Goal: Task Accomplishment & Management: Manage account settings

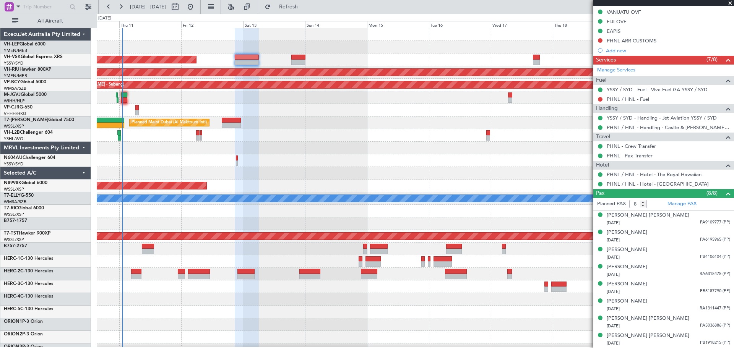
scroll to position [239, 0]
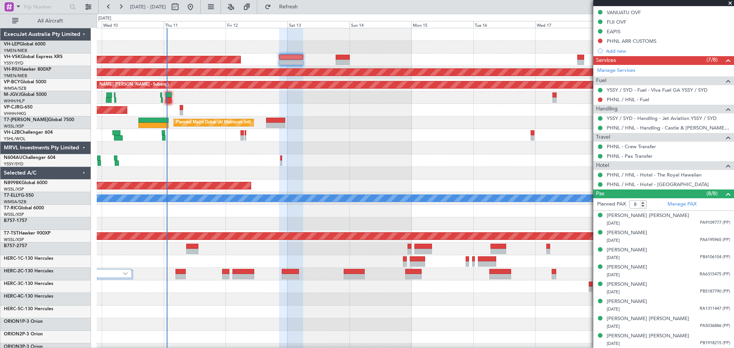
click at [219, 109] on div "Planned Maint [GEOGRAPHIC_DATA] ([GEOGRAPHIC_DATA] Intl)" at bounding box center [415, 110] width 637 height 13
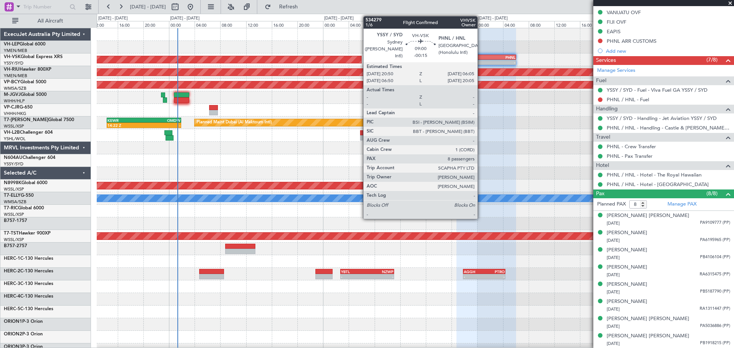
click at [481, 57] on div "YSSY" at bounding box center [471, 57] width 29 height 5
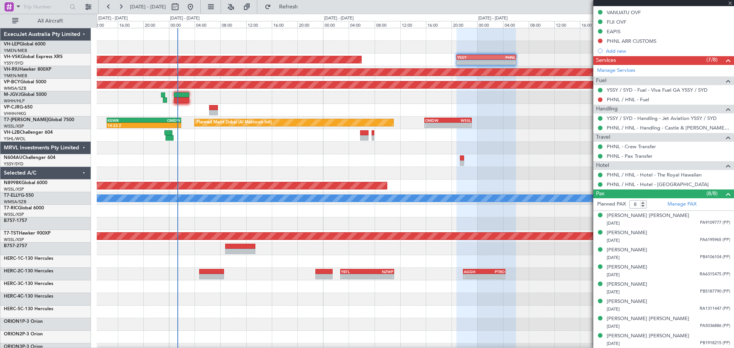
scroll to position [0, 0]
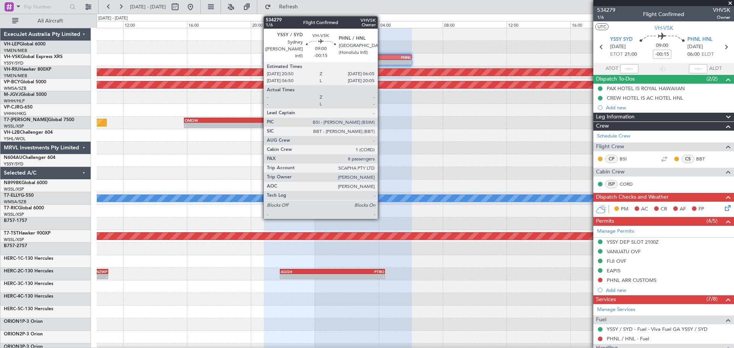
click at [381, 59] on div "YSSY 20:50 Z PHNL 06:05 Z" at bounding box center [338, 57] width 148 height 5
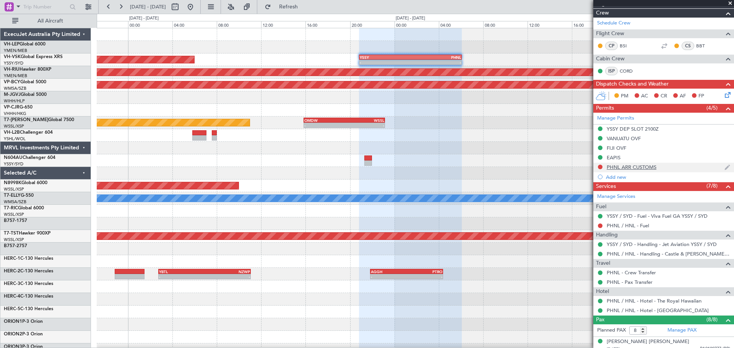
scroll to position [115, 0]
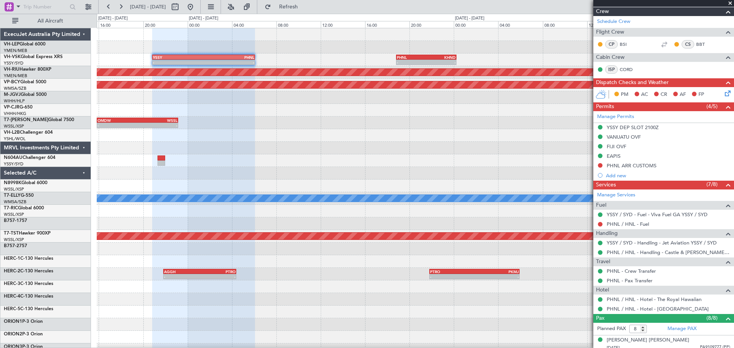
click at [266, 105] on div "- - YSSY 20:50 Z PHNL 06:05 Z - - PHNL 18:50 Z KHND 00:15 Z Unplanned Maint Syd…" at bounding box center [415, 236] width 637 height 416
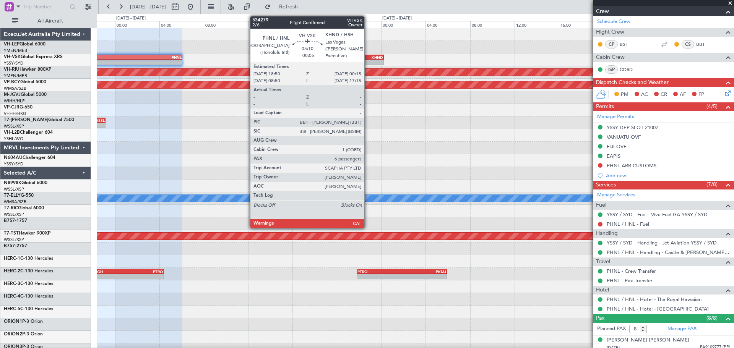
click at [368, 57] on div "KHND" at bounding box center [367, 57] width 29 height 5
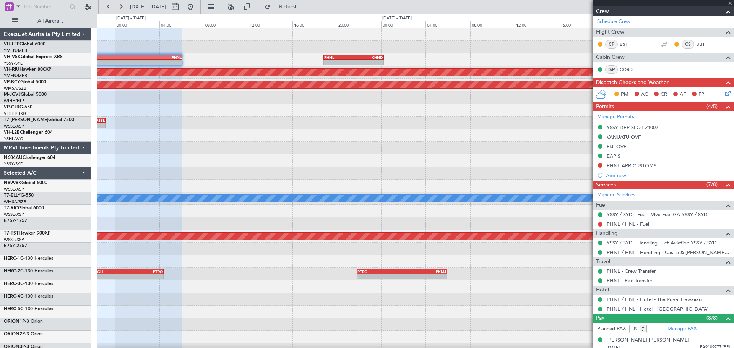
type input "-00:05"
type input "6"
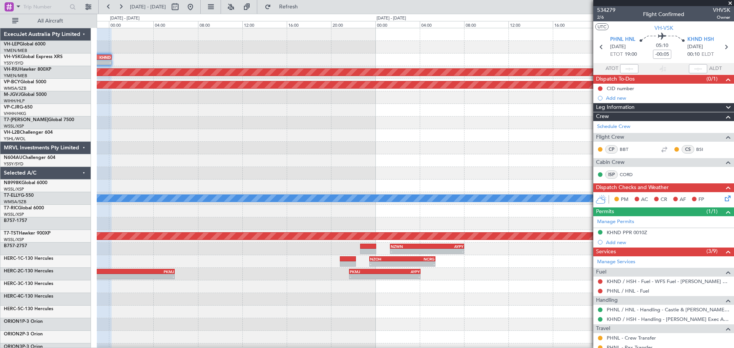
click at [190, 102] on div "- - PHNL 18:50 Z KHND 00:15 Z Planned Maint [GEOGRAPHIC_DATA] ([GEOGRAPHIC_DATA…" at bounding box center [415, 236] width 637 height 416
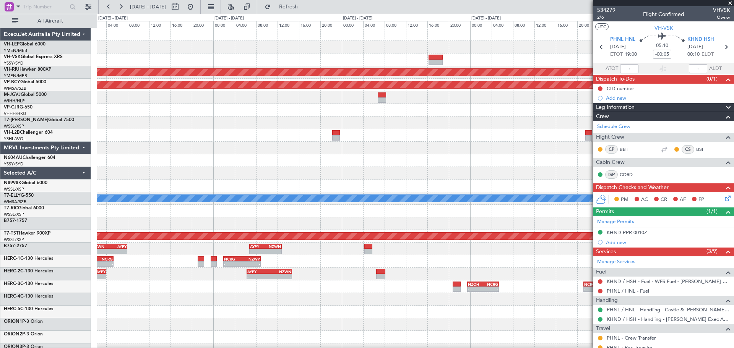
click at [141, 121] on div "- - KDAL 20:50 Z PHNL 04:35 Z Planned Maint [GEOGRAPHIC_DATA] ([GEOGRAPHIC_DATA…" at bounding box center [415, 236] width 637 height 416
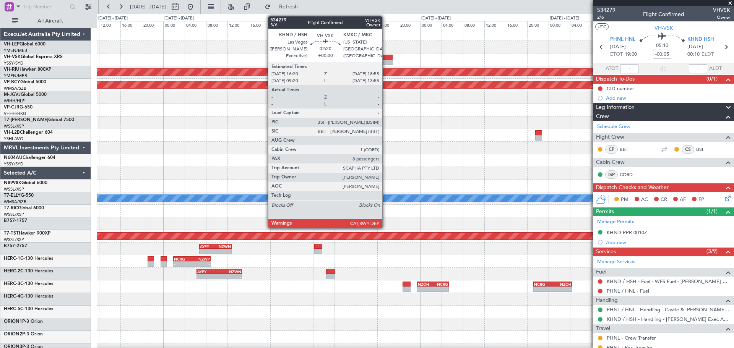
click at [386, 64] on div at bounding box center [385, 62] width 14 height 5
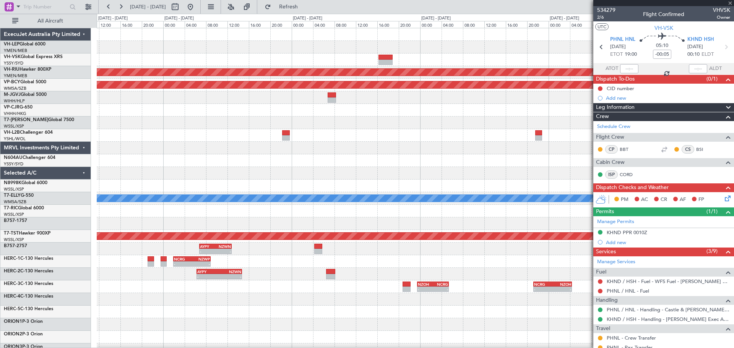
type input "8"
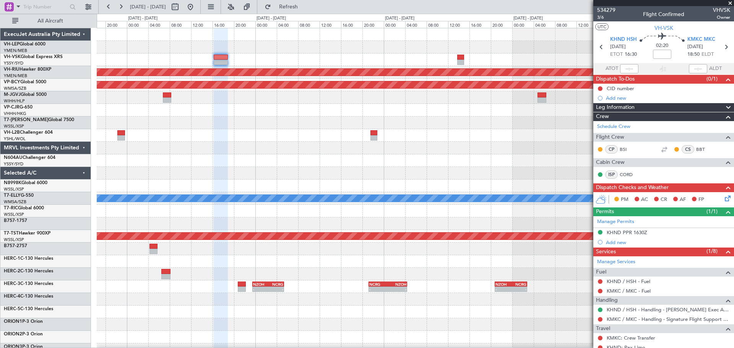
click at [267, 100] on div "- - KDAL 20:50 Z PHNL 04:35 Z - - PHNL 21:50 Z YSSY 07:50 Z Planned Maint [GEOG…" at bounding box center [415, 236] width 637 height 416
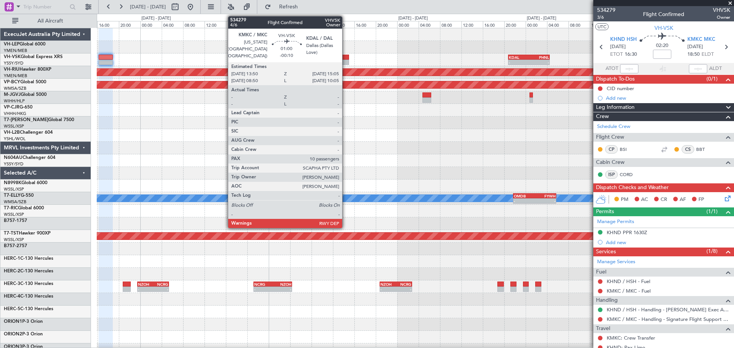
click at [345, 57] on div at bounding box center [345, 57] width 7 height 5
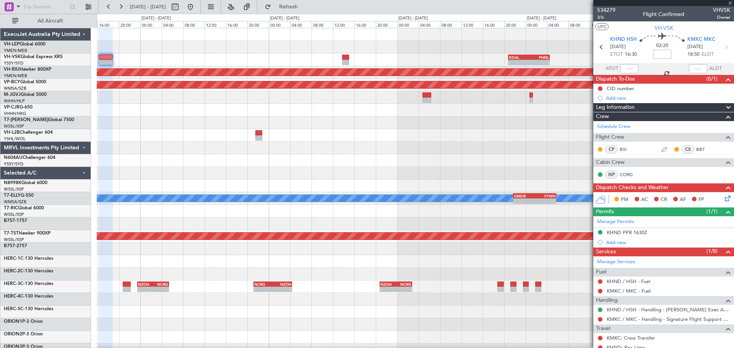
type input "-00:10"
type input "10"
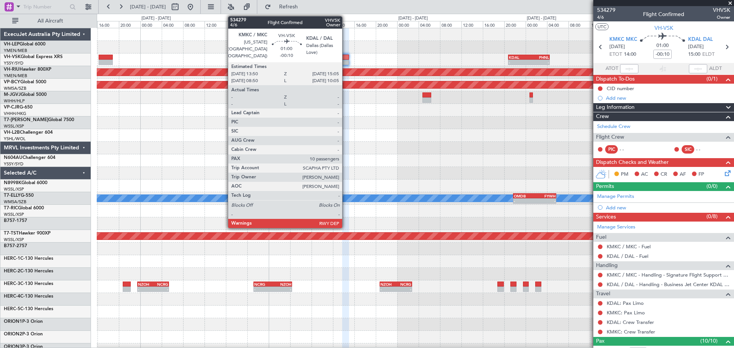
click at [345, 58] on div at bounding box center [345, 57] width 7 height 5
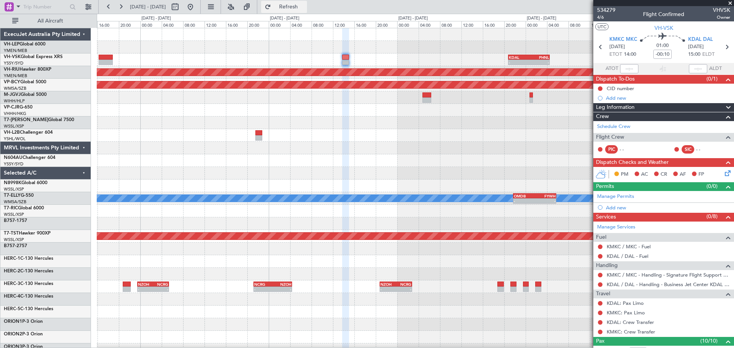
click at [302, 2] on button "Refresh" at bounding box center [284, 7] width 46 height 12
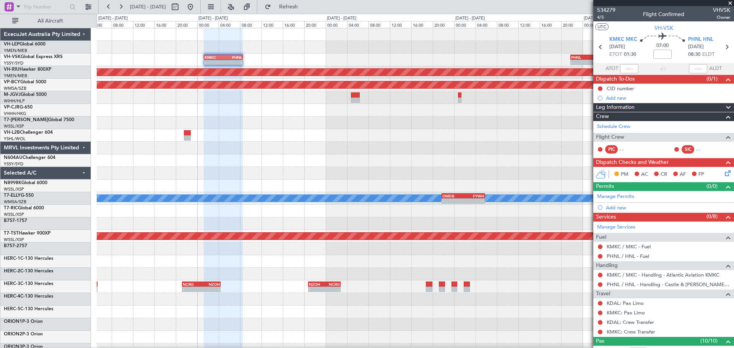
click at [229, 69] on div "- - KMKC 01:20 Z PHNL 08:35 Z - - PHNL 21:50 Z YSSY 07:50 Z Planned Maint [GEOG…" at bounding box center [415, 236] width 637 height 416
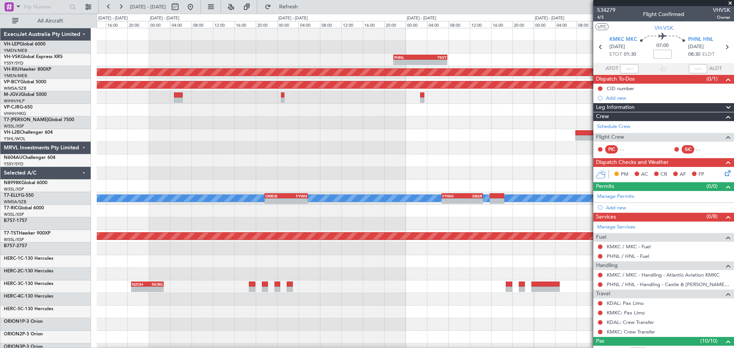
click at [225, 65] on div "- - PHNL 21:50 Z YSSY 07:50 Z - - KMKC 01:20 Z PHNL 08:35 Z Planned Maint [GEOG…" at bounding box center [415, 236] width 637 height 416
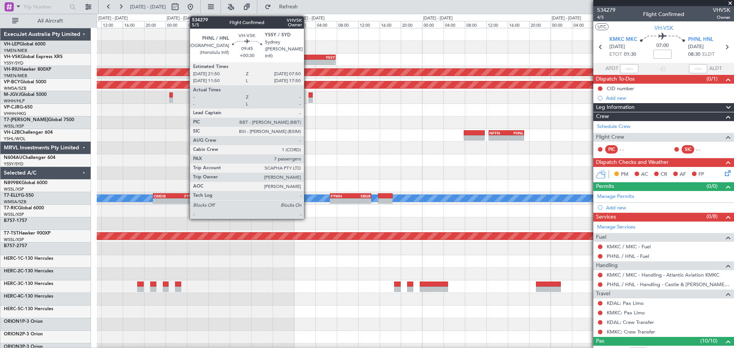
click at [307, 60] on div "-" at bounding box center [295, 62] width 26 height 5
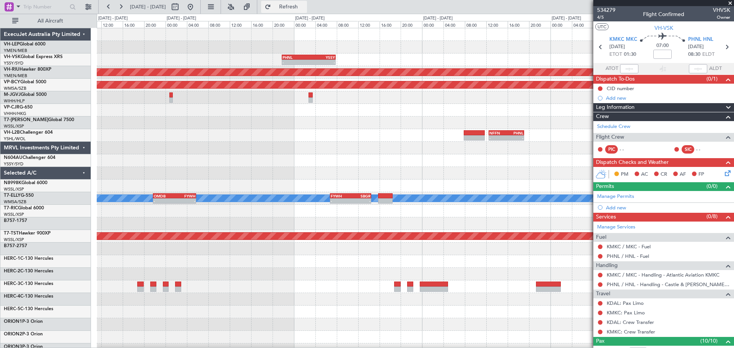
click at [292, 5] on button "Refresh" at bounding box center [284, 7] width 46 height 12
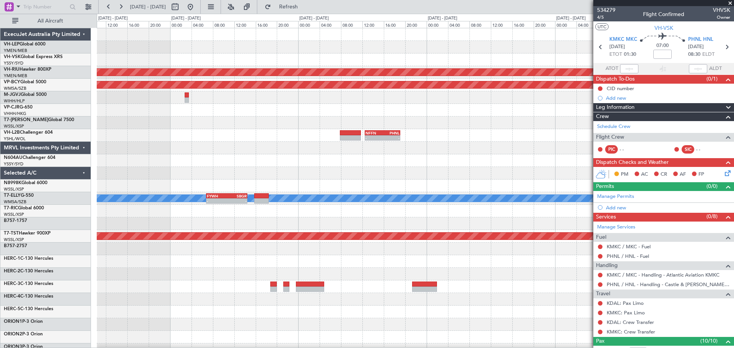
click at [173, 63] on div "- - PHNL 01:20 Z YSSY 11:20 Z Planned Maint [GEOGRAPHIC_DATA] ([GEOGRAPHIC_DATA…" at bounding box center [415, 236] width 637 height 416
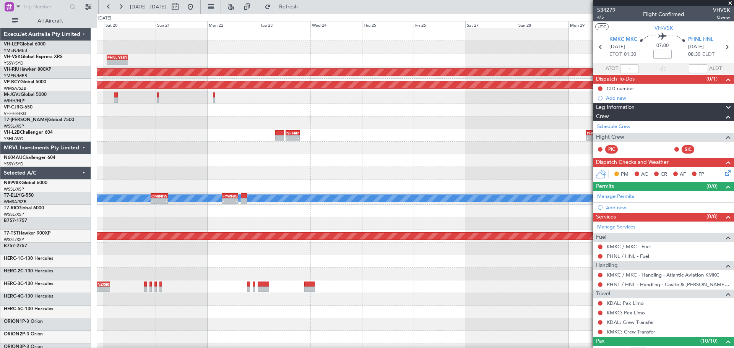
click at [399, 54] on div "- - PHNL 01:20 Z YSSY 11:20 Z - - KMKC 01:20 Z PHNL 08:35 Z" at bounding box center [415, 59] width 637 height 13
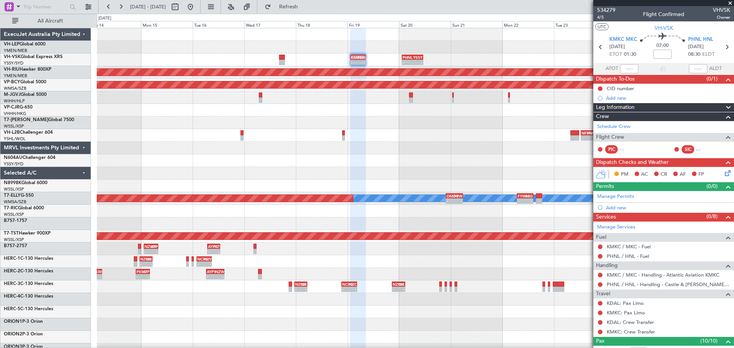
click at [355, 53] on div "- - PHNL 01:20 Z YSSY 11:20 Z - - KMKC 01:20 Z PHNL 08:35 Z YSSY 20:50 Z PHNL 0…" at bounding box center [415, 236] width 637 height 416
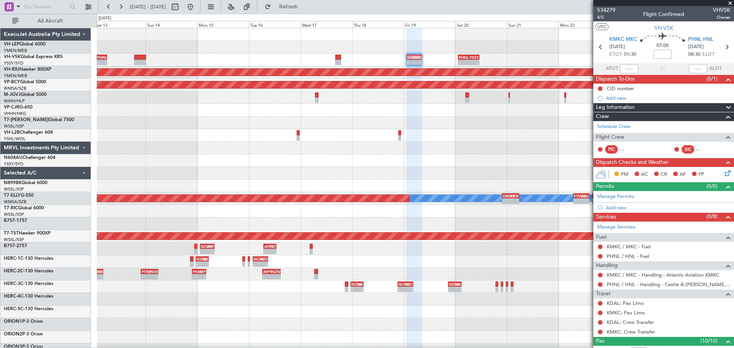
click at [317, 56] on div "- - PHNL 01:20 Z YSSY 11:20 Z - - KMKC 01:20 Z PHNL 08:35 Z YSSY 20:50 Z PHNL 0…" at bounding box center [415, 236] width 637 height 416
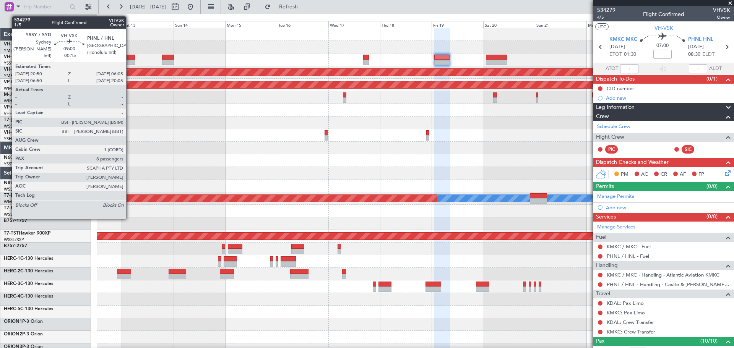
click at [130, 59] on div at bounding box center [125, 57] width 20 height 5
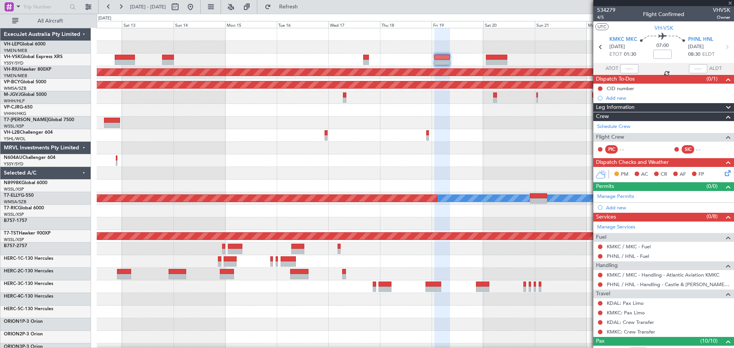
type input "-00:15"
type input "8"
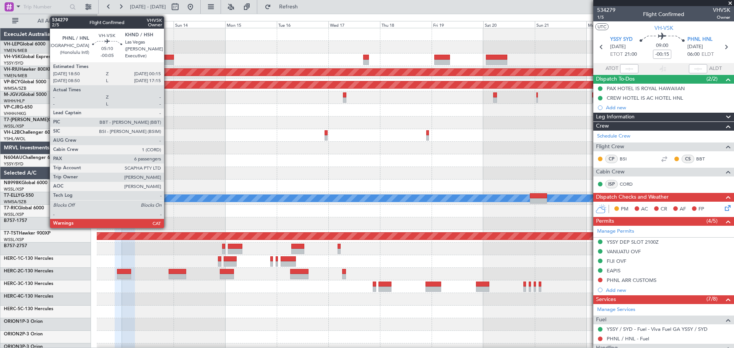
click at [167, 57] on div at bounding box center [168, 57] width 12 height 5
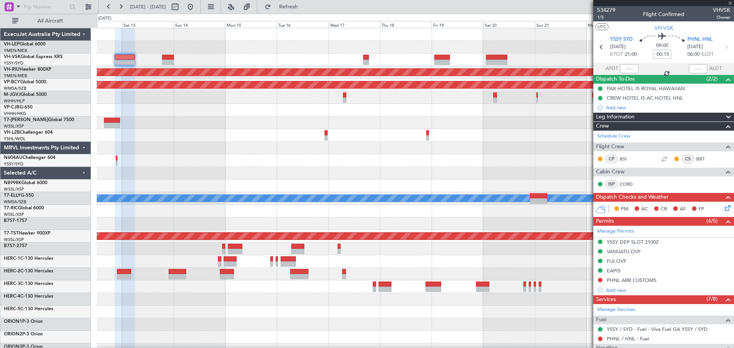
type input "-00:05"
type input "6"
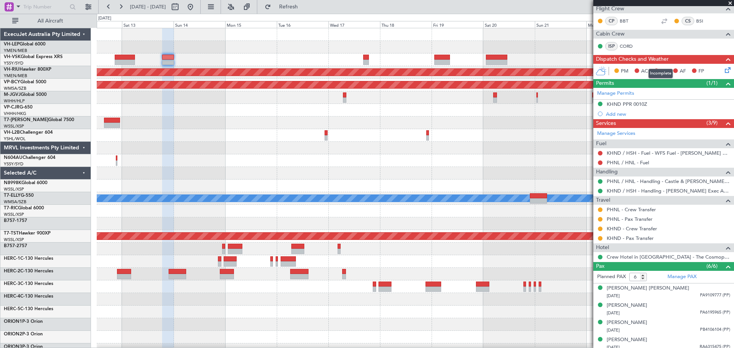
scroll to position [52, 0]
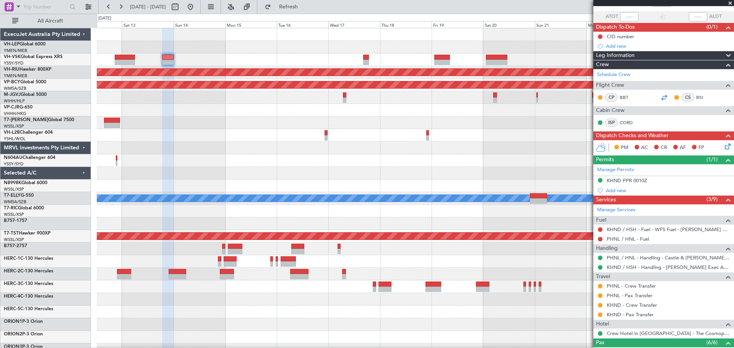
click at [489, 97] on div at bounding box center [663, 97] width 9 height 9
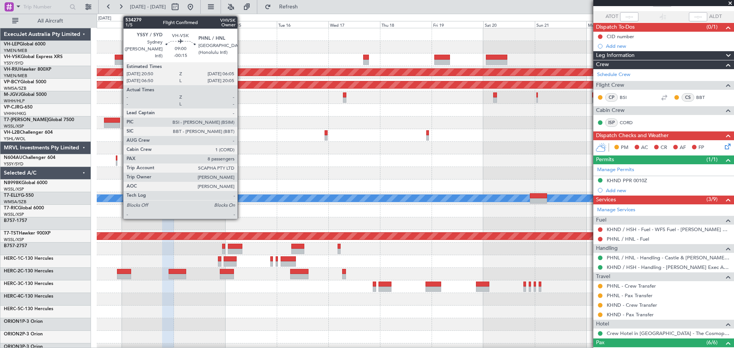
click at [119, 61] on div at bounding box center [125, 62] width 20 height 5
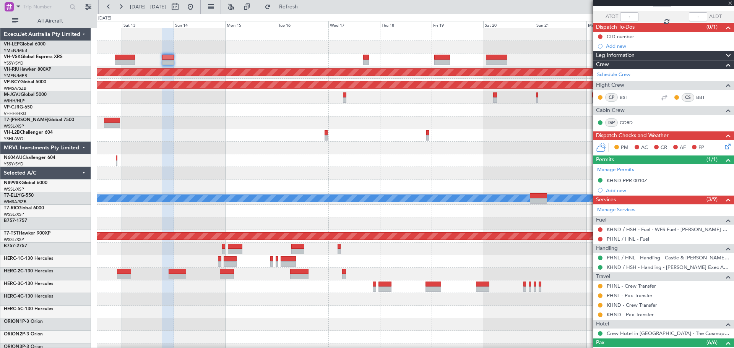
type input "-00:15"
type input "8"
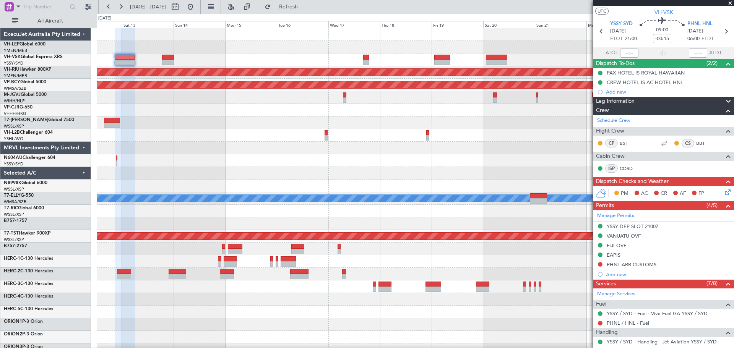
scroll to position [16, 0]
click at [489, 143] on div at bounding box center [663, 142] width 9 height 9
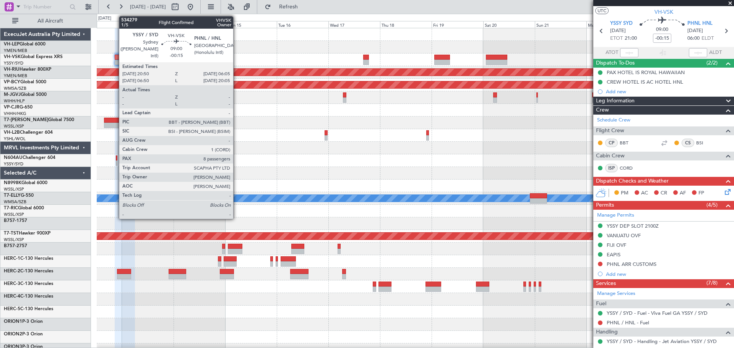
click at [115, 60] on div at bounding box center [125, 62] width 20 height 5
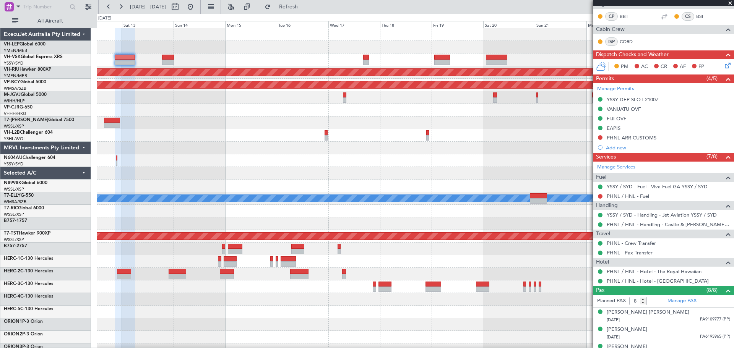
scroll to position [239, 0]
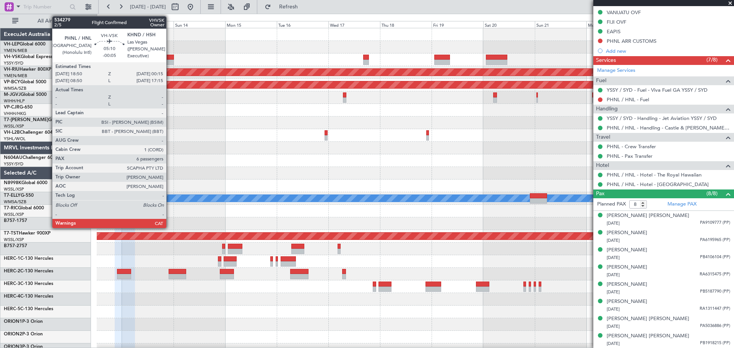
click at [170, 60] on div at bounding box center [168, 62] width 12 height 5
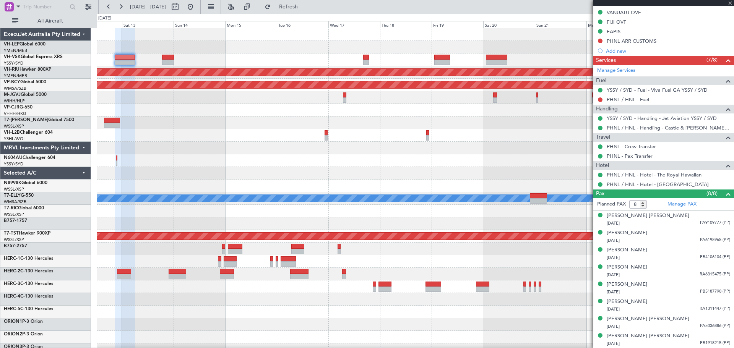
type input "-00:05"
type input "6"
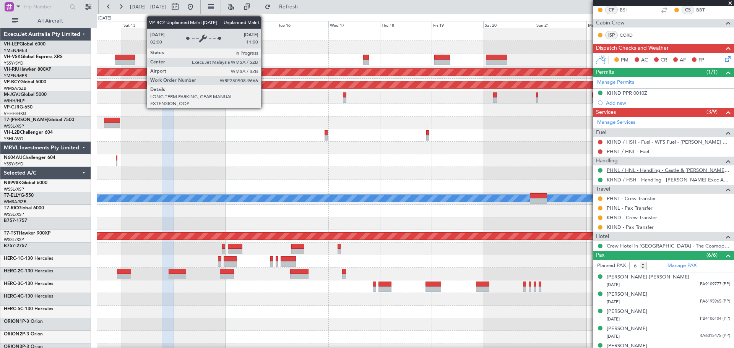
scroll to position [153, 0]
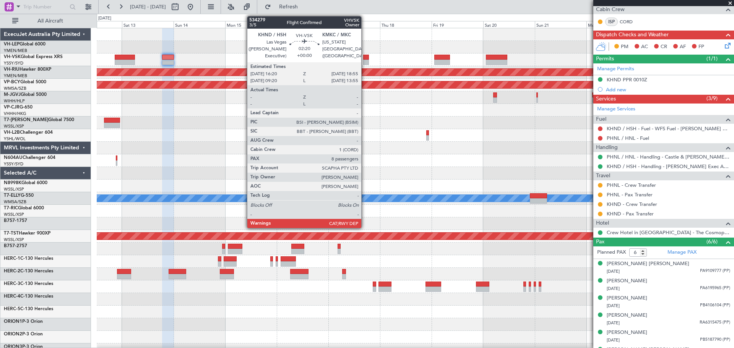
click at [364, 57] on div at bounding box center [366, 57] width 6 height 5
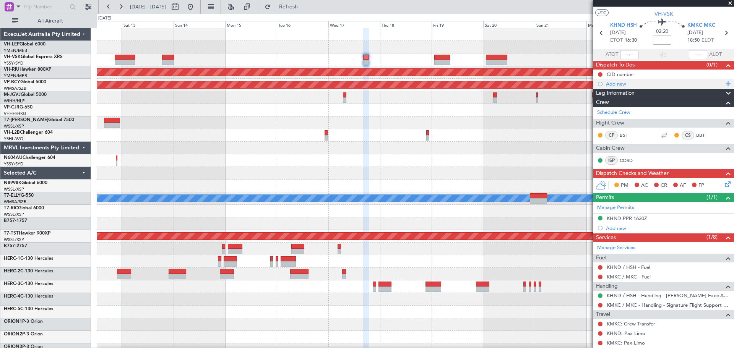
scroll to position [0, 0]
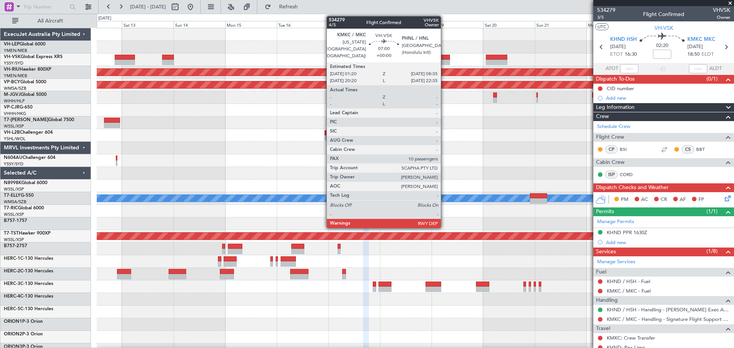
click at [444, 62] on div at bounding box center [442, 62] width 16 height 5
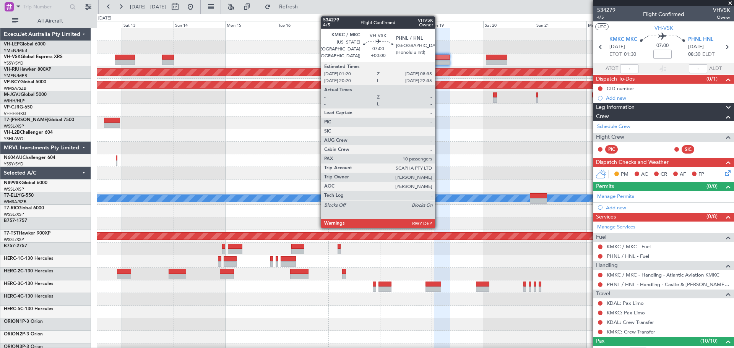
click at [439, 61] on div at bounding box center [442, 62] width 16 height 5
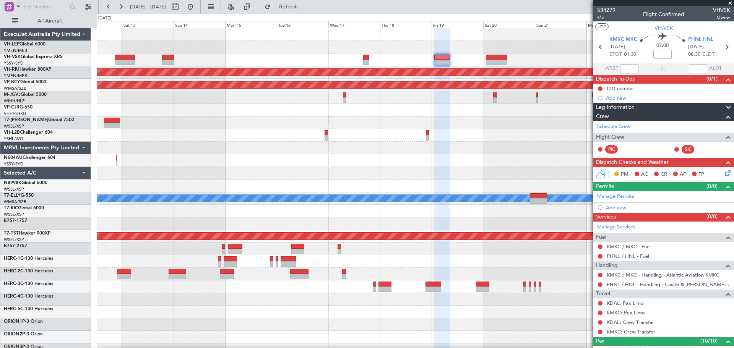
scroll to position [182, 0]
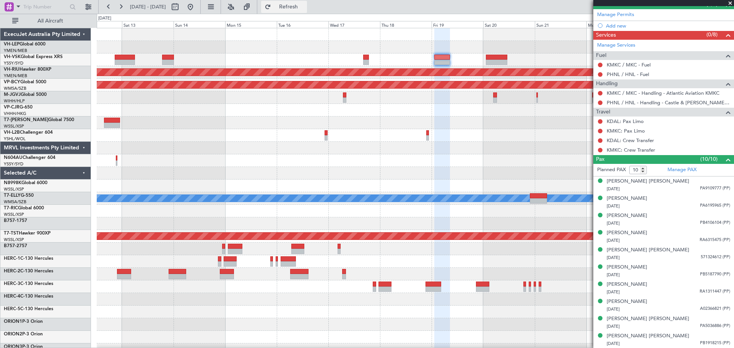
click at [302, 5] on span "Refresh" at bounding box center [288, 6] width 32 height 5
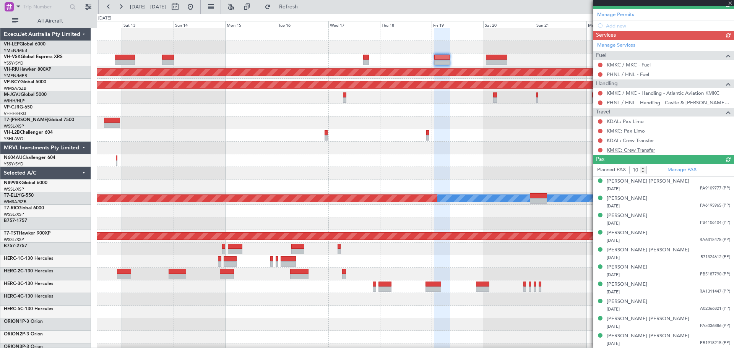
scroll to position [157, 0]
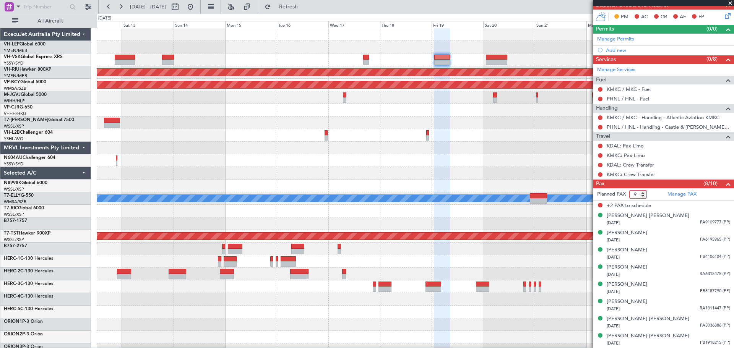
click at [489, 196] on input "9" at bounding box center [638, 194] width 18 height 8
type input "8"
click at [489, 196] on input "8" at bounding box center [638, 194] width 18 height 8
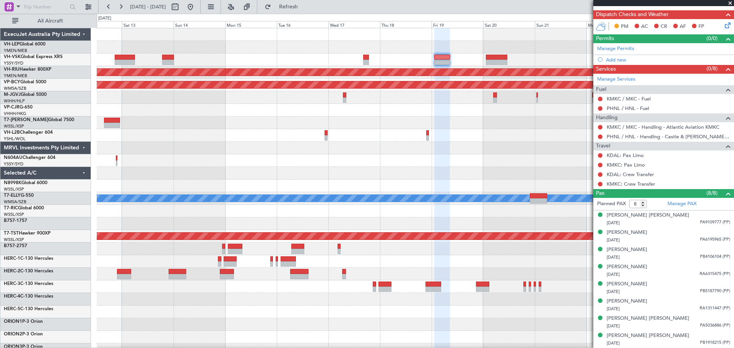
scroll to position [147, 0]
click at [489, 58] on div "Unplanned Maint Sydney ([PERSON_NAME] Intl)" at bounding box center [415, 59] width 637 height 13
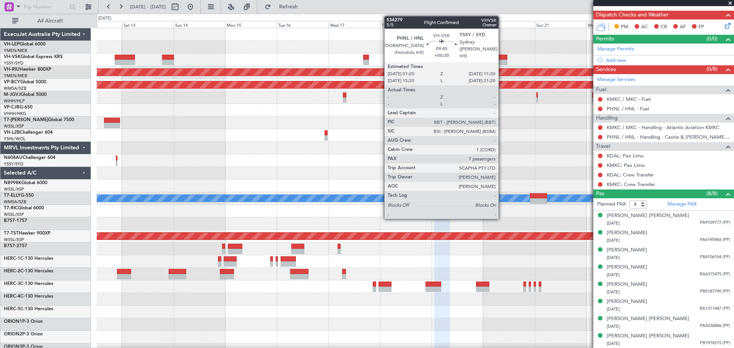
click at [489, 59] on div at bounding box center [497, 57] width 22 height 5
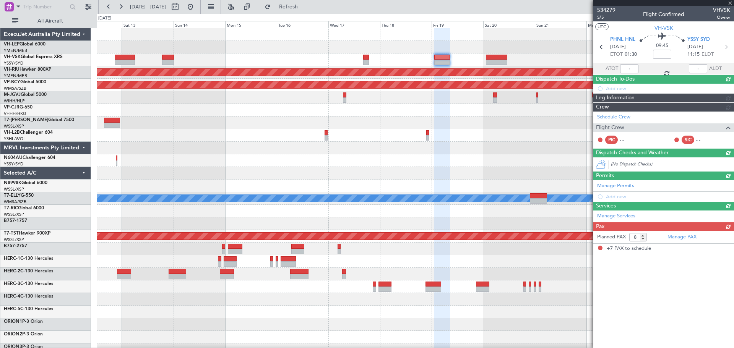
type input "+00:30"
type input "7"
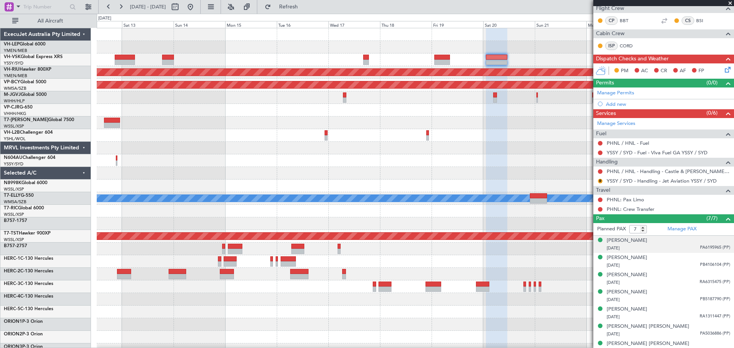
scroll to position [136, 0]
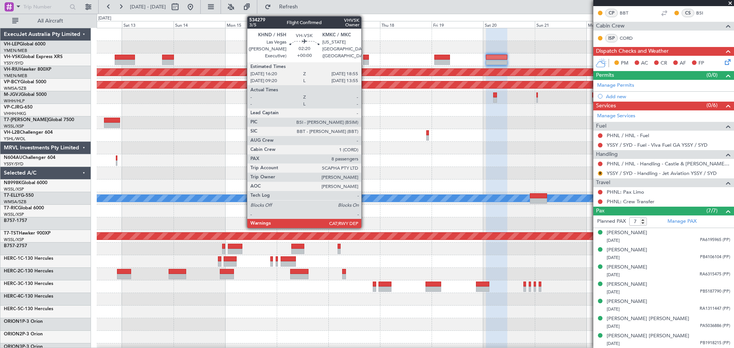
click at [364, 59] on div at bounding box center [366, 57] width 6 height 5
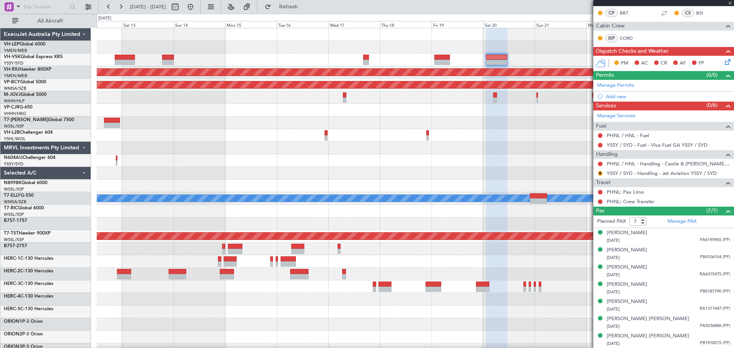
type input "8"
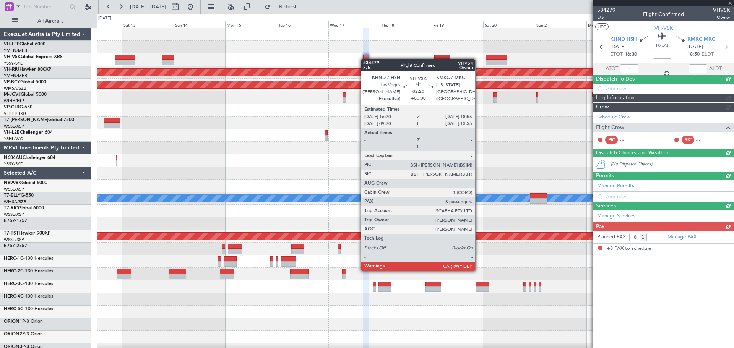
scroll to position [0, 0]
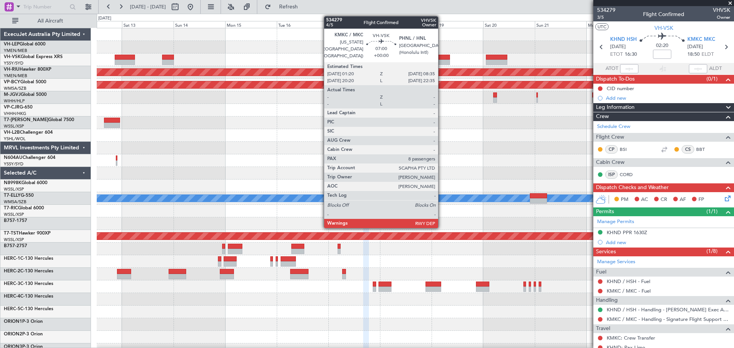
click at [441, 58] on div at bounding box center [442, 57] width 16 height 5
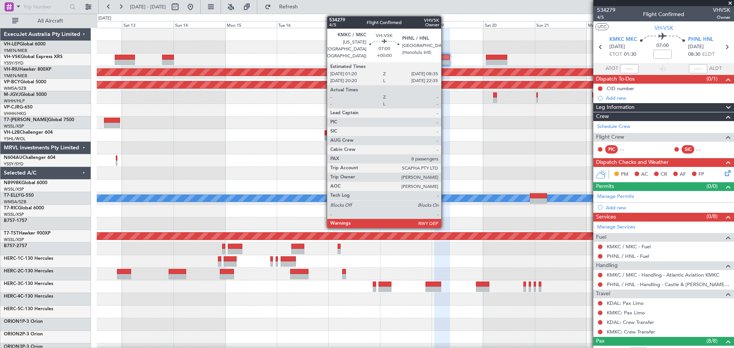
click at [444, 62] on div at bounding box center [442, 62] width 16 height 5
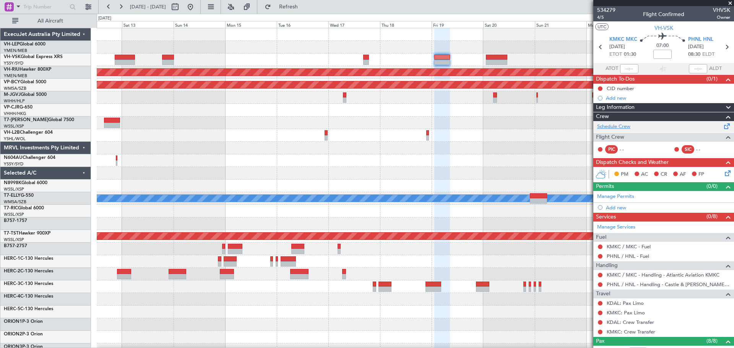
click at [489, 125] on link "Schedule Crew" at bounding box center [613, 127] width 33 height 8
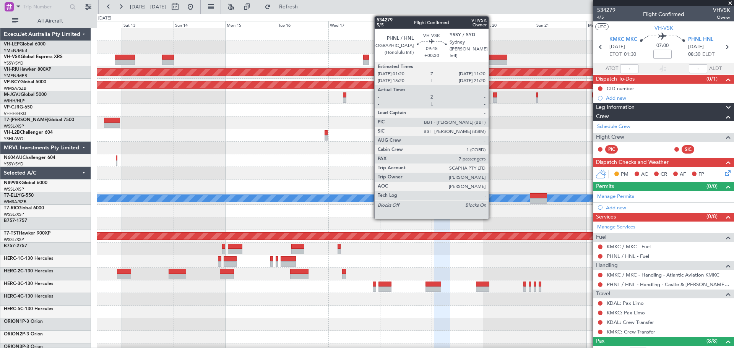
click at [489, 57] on div at bounding box center [497, 57] width 22 height 5
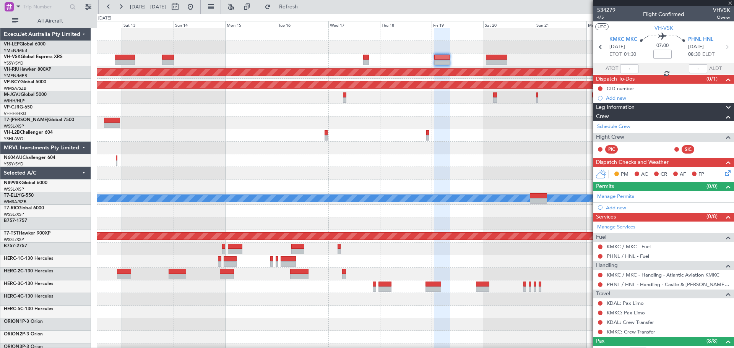
type input "+00:30"
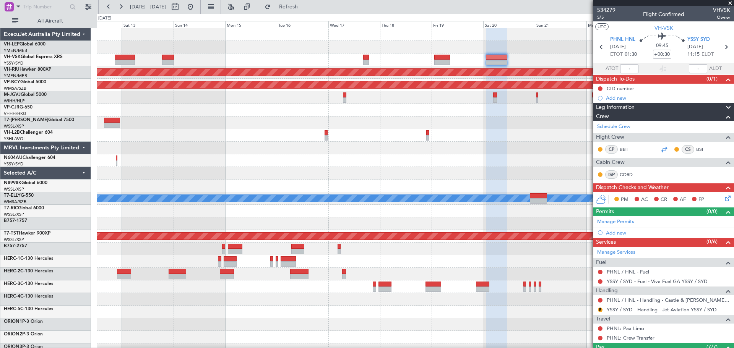
click at [489, 147] on div at bounding box center [663, 149] width 9 height 9
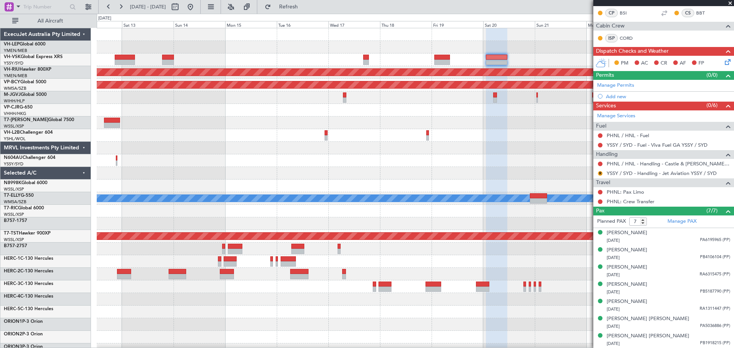
click at [378, 146] on div at bounding box center [415, 148] width 637 height 13
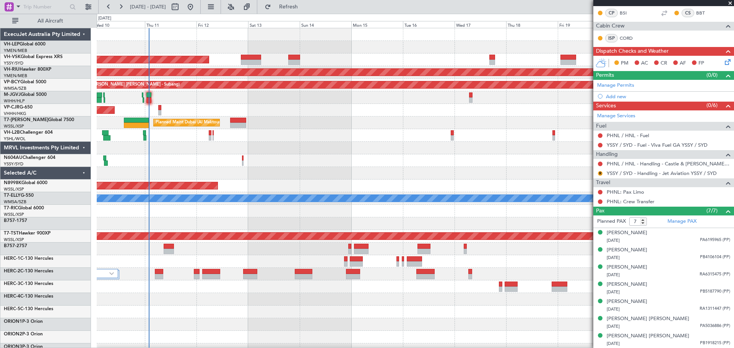
click at [394, 167] on div at bounding box center [415, 160] width 637 height 13
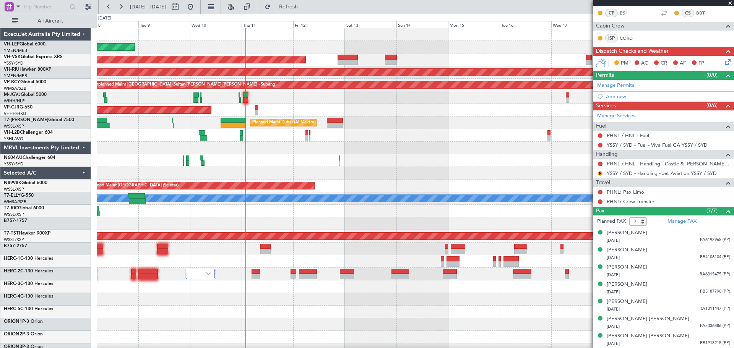
click at [458, 161] on div "Unplanned Maint Wichita (Wichita Mid-continent) Unplanned Maint Sydney ([PERSON…" at bounding box center [415, 236] width 637 height 416
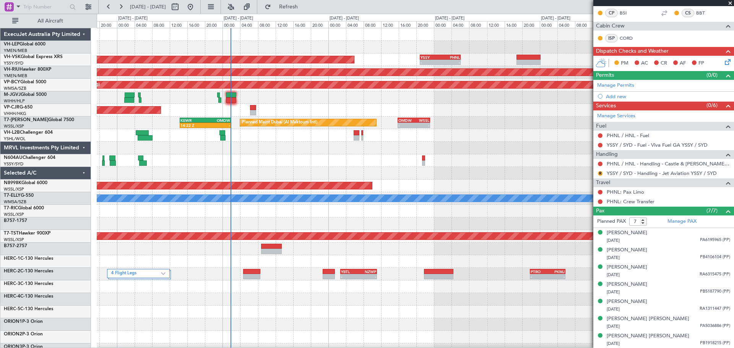
click at [282, 157] on div "Unplanned Maint Wichita (Wichita Mid-continent) Unplanned Maint Sydney ([PERSON…" at bounding box center [415, 236] width 637 height 416
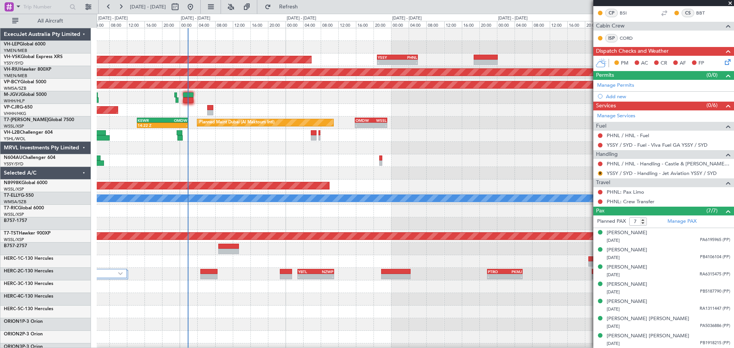
click at [489, 3] on span at bounding box center [730, 3] width 8 height 7
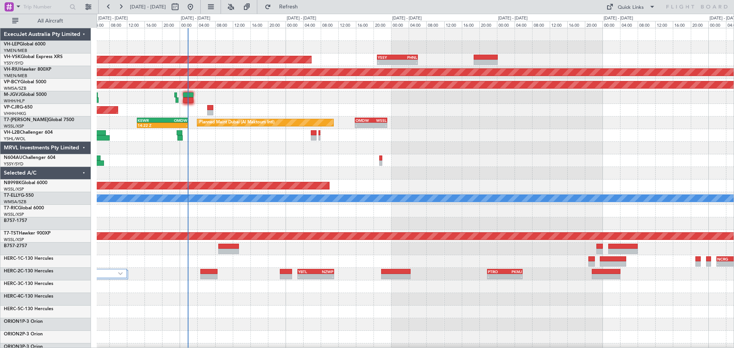
type input "0"
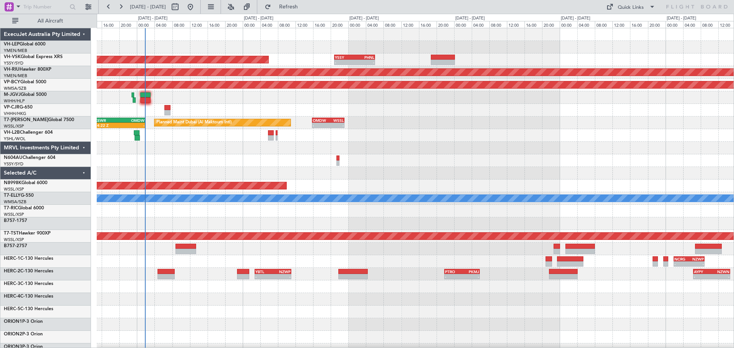
click at [311, 175] on div "Unplanned Maint Sydney ([PERSON_NAME] Intl) - - YSSY 20:50 Z PHNL 06:05 Z Plann…" at bounding box center [415, 236] width 637 height 416
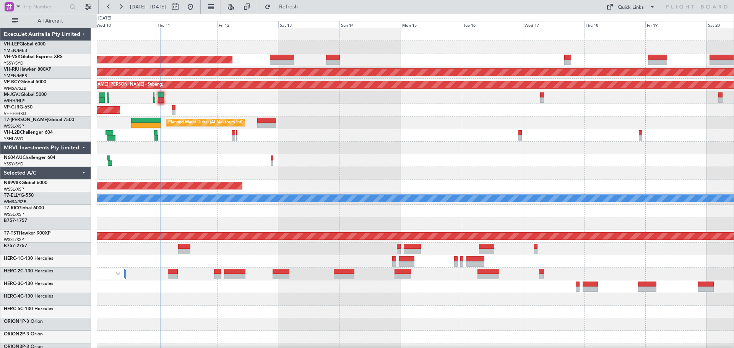
click at [343, 189] on div "Unplanned Maint Wichita (Wichita Mid-continent) Unplanned Maint Sydney ([PERSON…" at bounding box center [415, 236] width 637 height 416
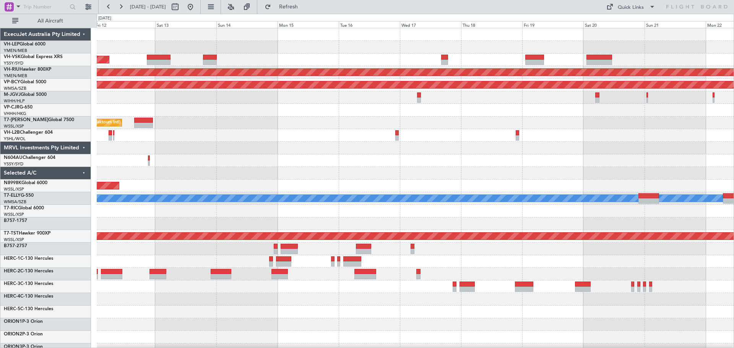
click at [344, 172] on div "Unplanned Maint Sydney ([PERSON_NAME] Intl) Planned Maint [GEOGRAPHIC_DATA] ([G…" at bounding box center [415, 236] width 637 height 416
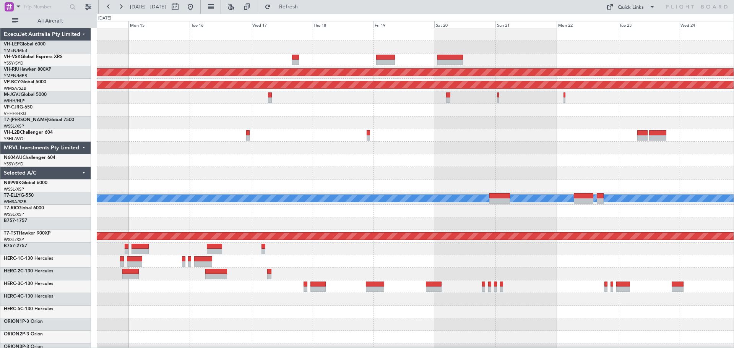
click at [300, 170] on div "Unplanned Maint Sydney ([PERSON_NAME] Intl) Planned Maint [GEOGRAPHIC_DATA] ([G…" at bounding box center [415, 236] width 637 height 416
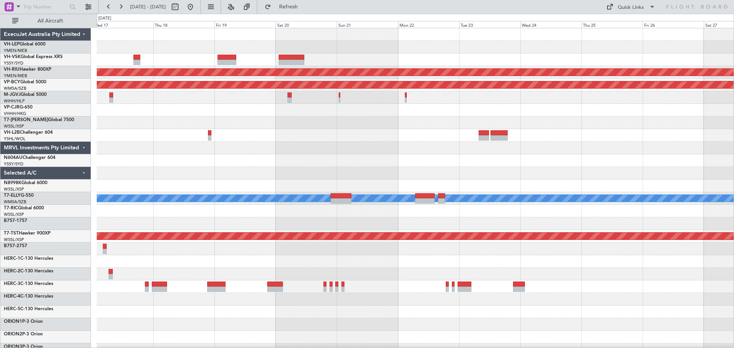
click at [309, 155] on div "Planned Maint [GEOGRAPHIC_DATA] ([GEOGRAPHIC_DATA]) Unplanned Maint [GEOGRAPHIC…" at bounding box center [415, 236] width 637 height 416
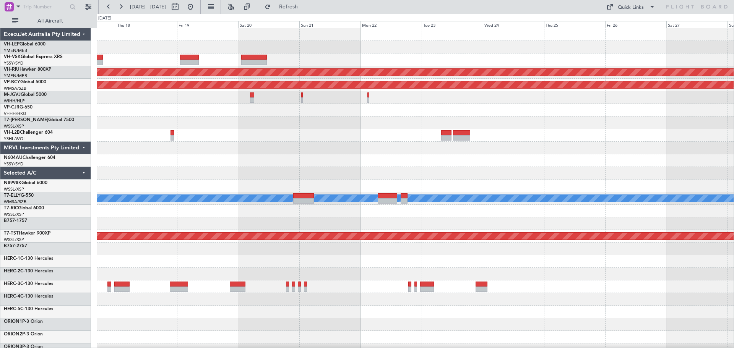
click at [439, 179] on div "Planned Maint [GEOGRAPHIC_DATA] ([GEOGRAPHIC_DATA]) Unplanned Maint [GEOGRAPHIC…" at bounding box center [415, 236] width 637 height 416
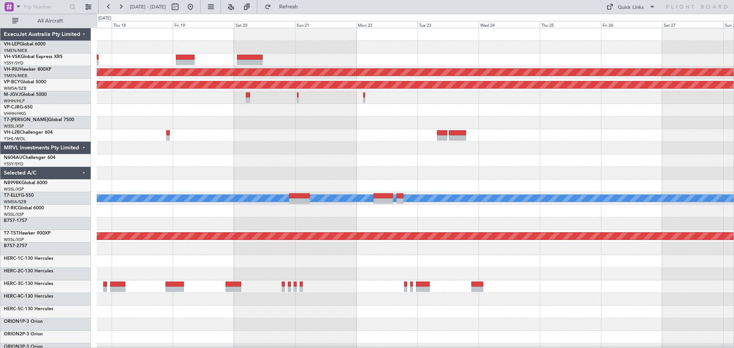
click at [391, 176] on div "Planned Maint [GEOGRAPHIC_DATA] ([GEOGRAPHIC_DATA]) Unplanned Maint [GEOGRAPHIC…" at bounding box center [415, 236] width 637 height 416
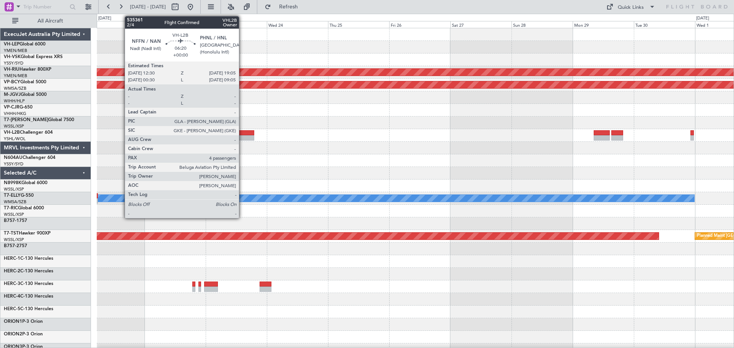
click at [242, 138] on div at bounding box center [245, 137] width 17 height 5
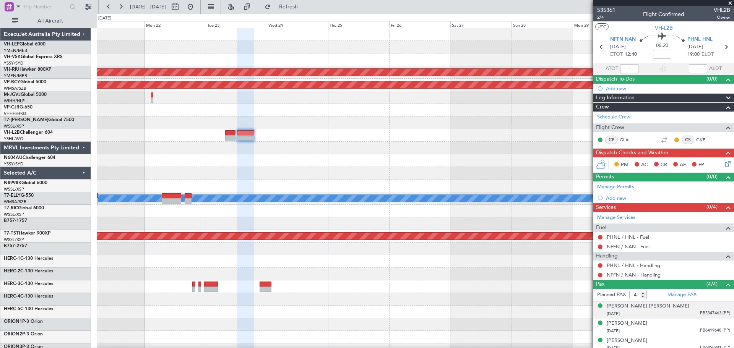
scroll to position [22, 0]
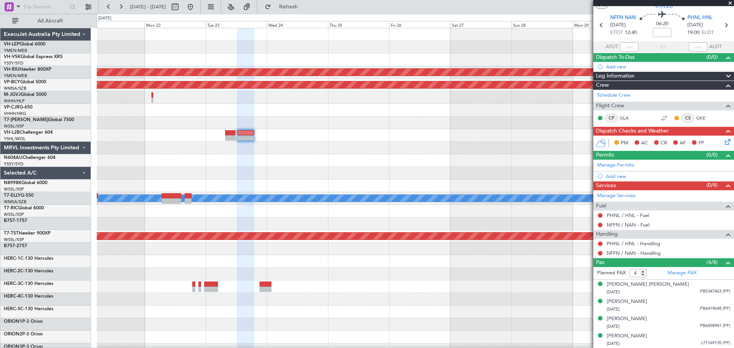
click at [471, 158] on div "Planned Maint [GEOGRAPHIC_DATA] ([GEOGRAPHIC_DATA]) Unplanned Maint [GEOGRAPHIC…" at bounding box center [415, 236] width 637 height 416
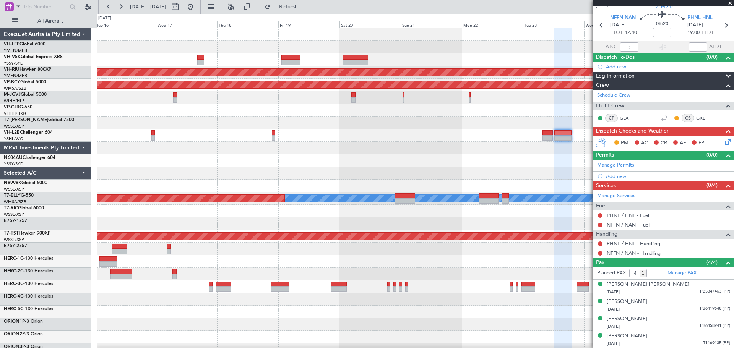
click at [457, 160] on div "Planned Maint [GEOGRAPHIC_DATA] ([GEOGRAPHIC_DATA]) Unplanned Maint [GEOGRAPHIC…" at bounding box center [415, 236] width 637 height 416
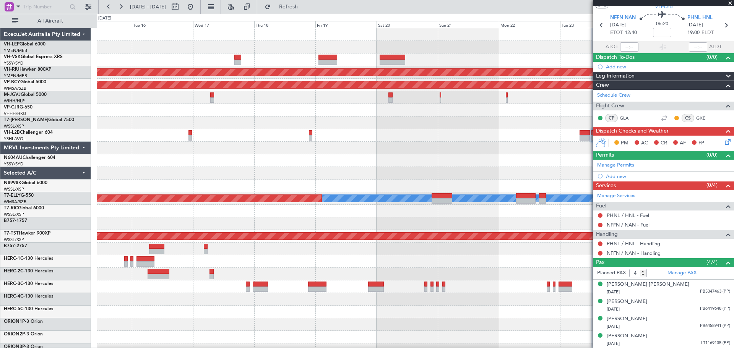
click at [437, 155] on div "Planned Maint [GEOGRAPHIC_DATA] ([GEOGRAPHIC_DATA]) Unplanned Maint [GEOGRAPHIC…" at bounding box center [415, 236] width 637 height 416
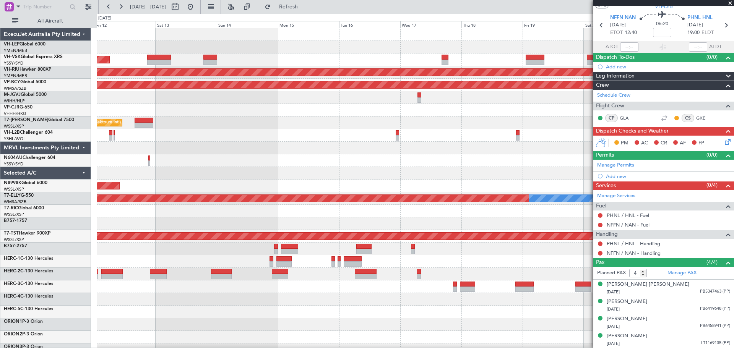
click at [395, 155] on div "Unplanned Maint Sydney ([PERSON_NAME] Intl) Planned Maint [GEOGRAPHIC_DATA] ([G…" at bounding box center [415, 236] width 637 height 416
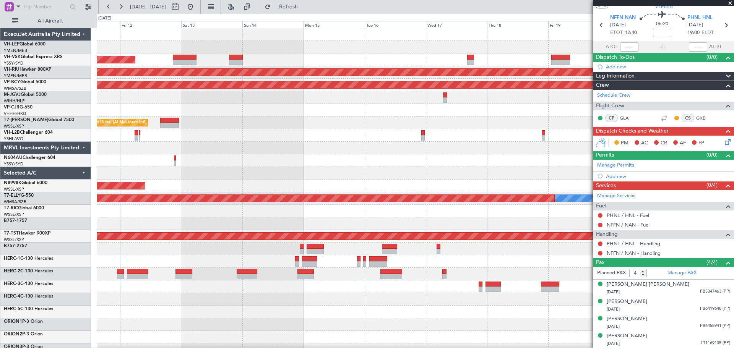
click at [412, 159] on div at bounding box center [415, 160] width 637 height 13
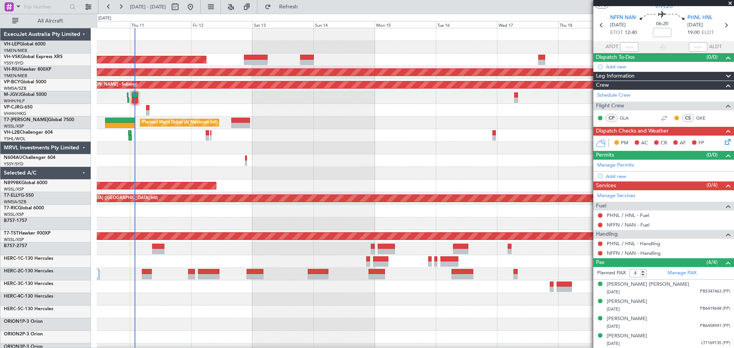
click at [418, 157] on div "Unplanned Maint Wichita (Wichita Mid-continent) Unplanned Maint Sydney ([PERSON…" at bounding box center [415, 236] width 637 height 416
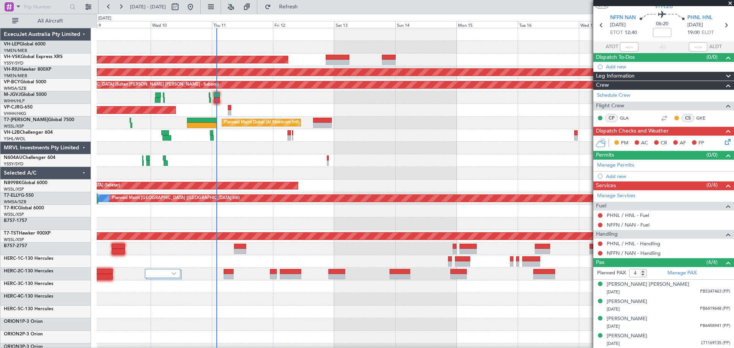
click at [489, 2] on span at bounding box center [730, 3] width 8 height 7
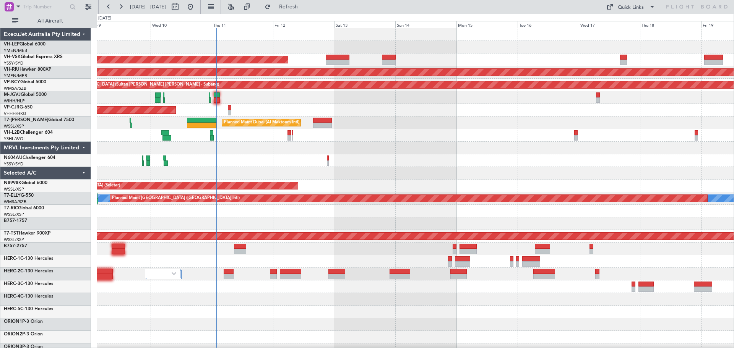
type input "0"
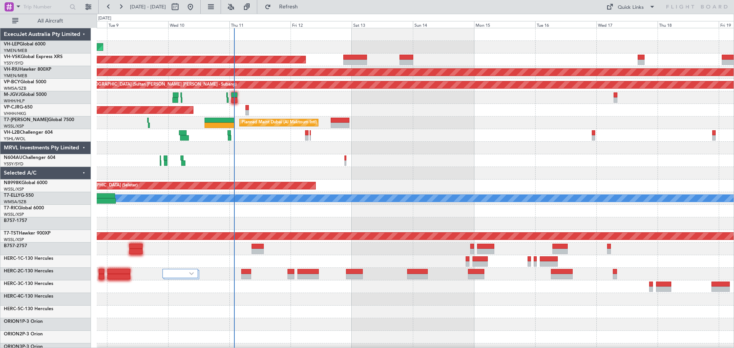
click at [371, 210] on div "Unplanned Maint Wichita (Wichita Mid-continent) Unplanned Maint Sydney ([PERSON…" at bounding box center [415, 236] width 637 height 416
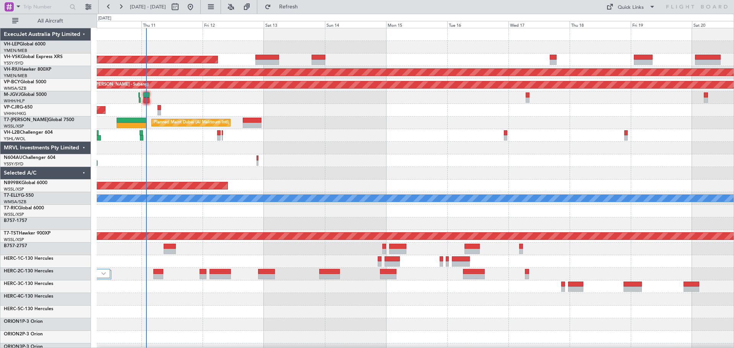
click at [233, 107] on div "Unplanned Maint Wichita (Wichita Mid-continent) Unplanned Maint Sydney ([PERSON…" at bounding box center [415, 236] width 637 height 416
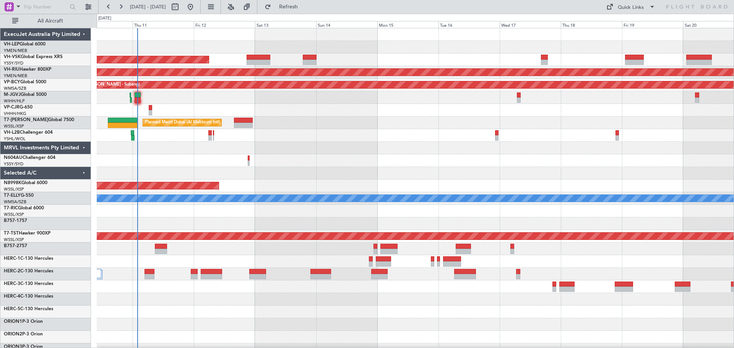
click at [274, 111] on div "Unplanned Maint Wichita (Wichita Mid-continent) Unplanned Maint Sydney ([PERSON…" at bounding box center [415, 236] width 637 height 416
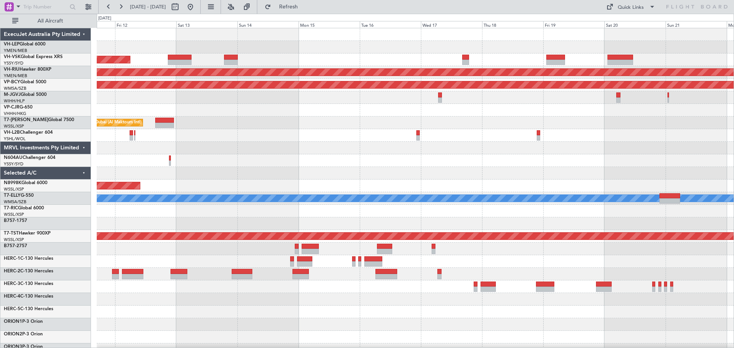
click at [427, 130] on div "Unplanned Maint Sydney ([PERSON_NAME] Intl) Planned Maint [GEOGRAPHIC_DATA] ([G…" at bounding box center [415, 236] width 637 height 416
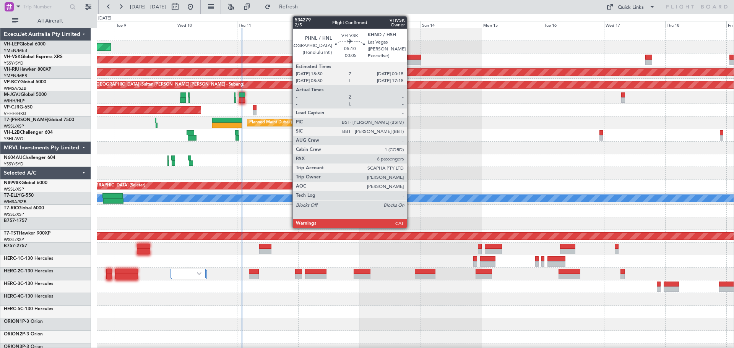
click at [410, 62] on div at bounding box center [414, 62] width 14 height 5
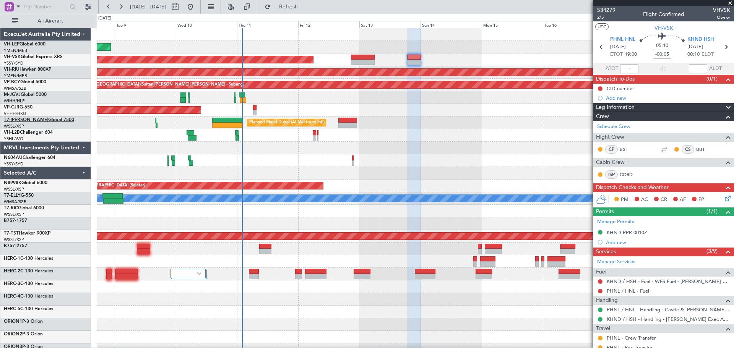
click at [17, 120] on span "T7-[PERSON_NAME]" at bounding box center [26, 120] width 44 height 5
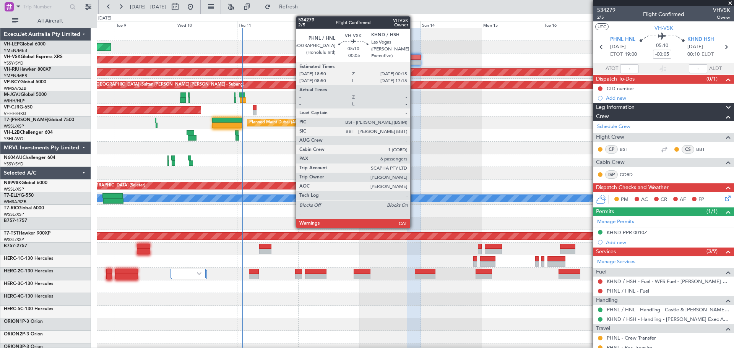
click at [413, 61] on div at bounding box center [414, 62] width 14 height 5
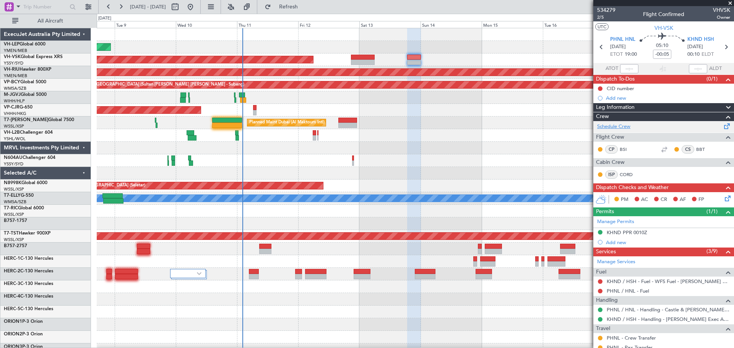
click at [489, 126] on link "Schedule Crew" at bounding box center [613, 127] width 33 height 8
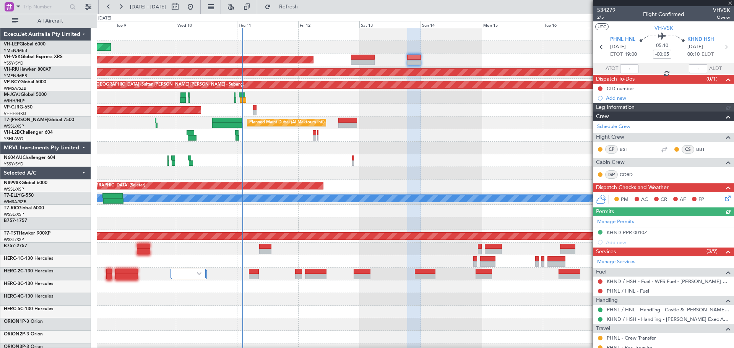
click at [266, 183] on div "Unplanned Maint Wichita (Wichita Mid-continent) Unplanned Maint Sydney ([PERSON…" at bounding box center [415, 236] width 637 height 416
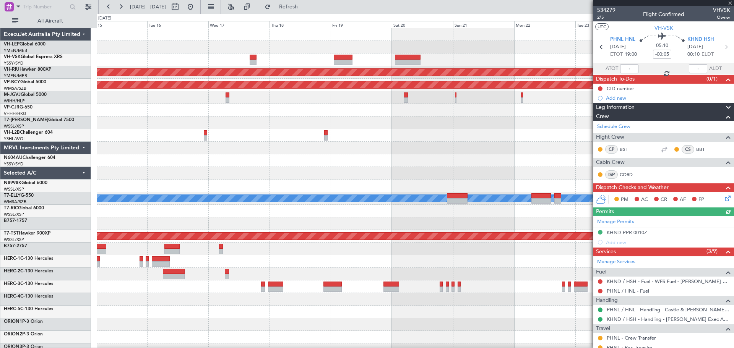
click at [250, 156] on div "Planned Maint [GEOGRAPHIC_DATA] ([GEOGRAPHIC_DATA]) Unplanned Maint [GEOGRAPHIC…" at bounding box center [415, 236] width 637 height 416
